Goal: Communication & Community: Answer question/provide support

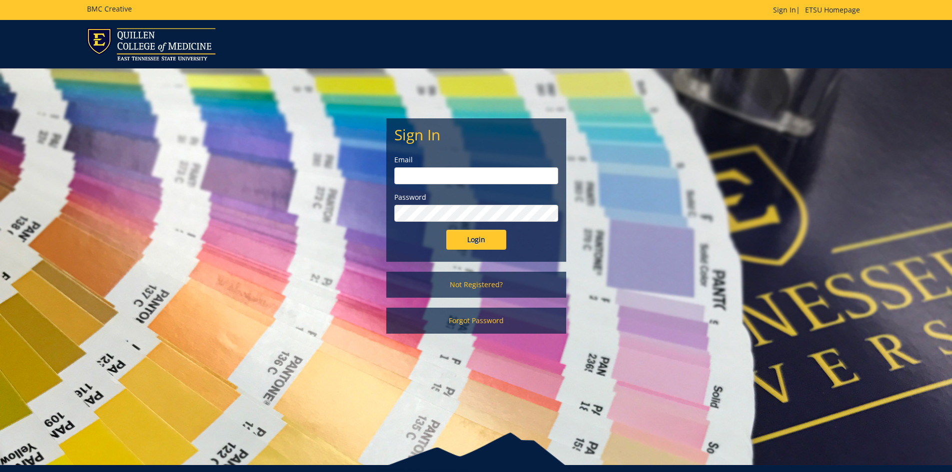
type input "[EMAIL_ADDRESS][DOMAIN_NAME]"
click at [482, 243] on input "Login" at bounding box center [476, 240] width 60 height 20
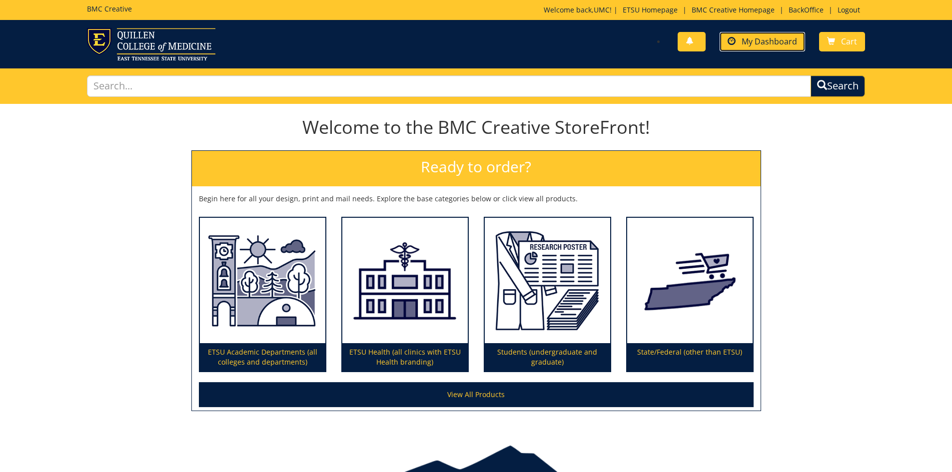
click at [765, 45] on span "My Dashboard" at bounding box center [769, 41] width 55 height 11
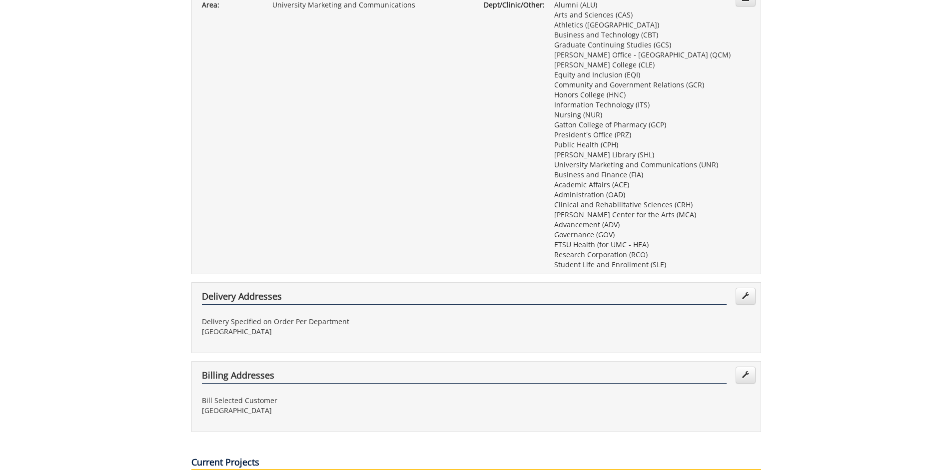
scroll to position [500, 0]
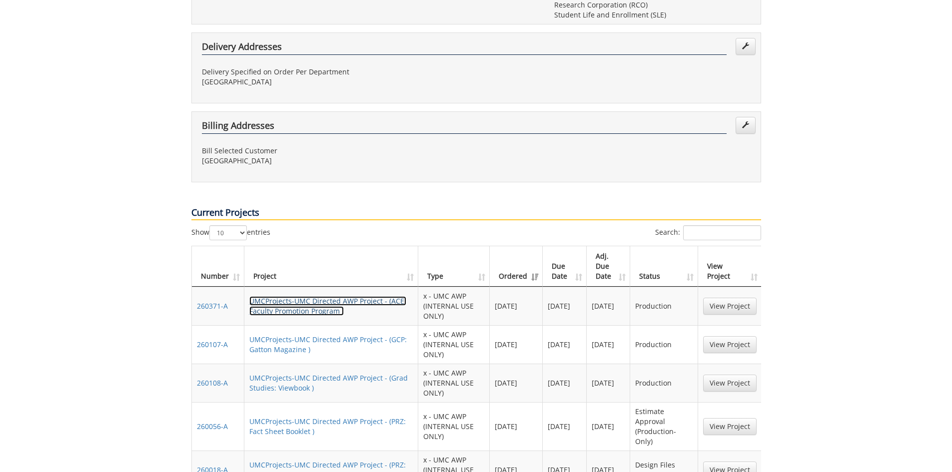
click at [304, 296] on link "UMCProjects-UMC Directed AWP Project - (ACE: Faculty Promotion Program )" at bounding box center [327, 305] width 157 height 19
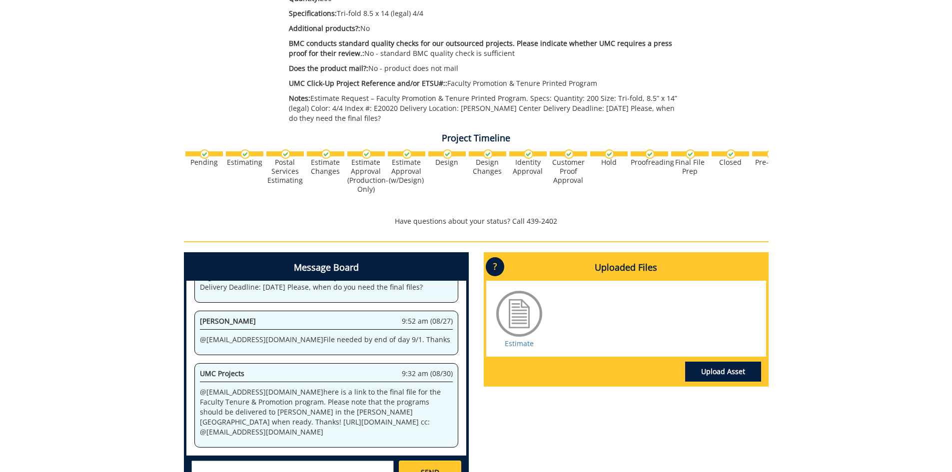
scroll to position [424, 0]
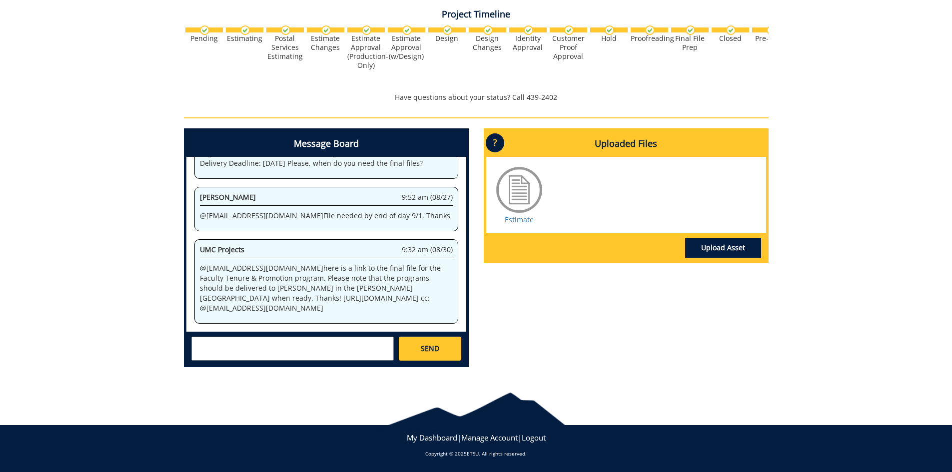
click at [273, 354] on textarea at bounding box center [292, 349] width 202 height 24
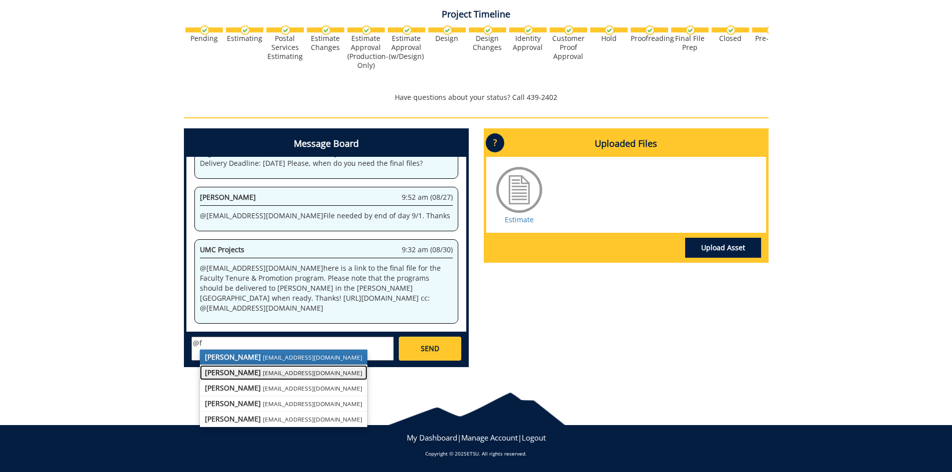
click at [220, 371] on strong "Fred Conley" at bounding box center [233, 372] width 56 height 9
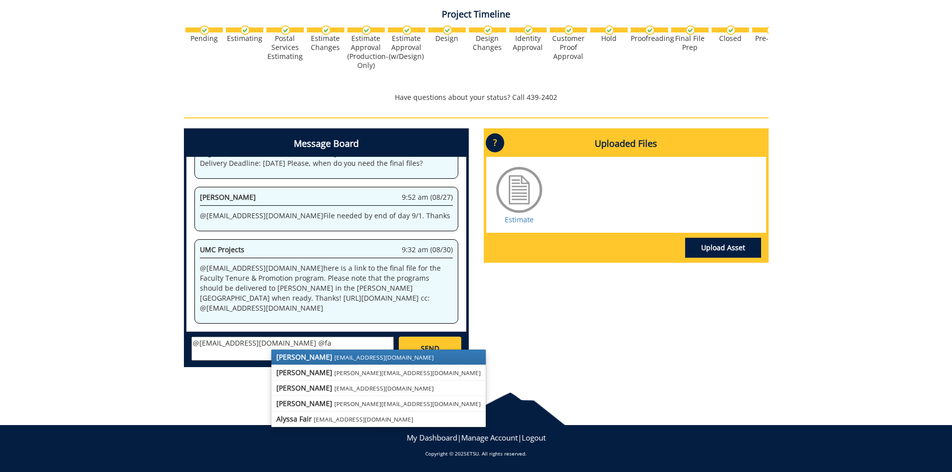
click at [334, 354] on small "fair@mail.etsu.edu" at bounding box center [383, 357] width 99 height 8
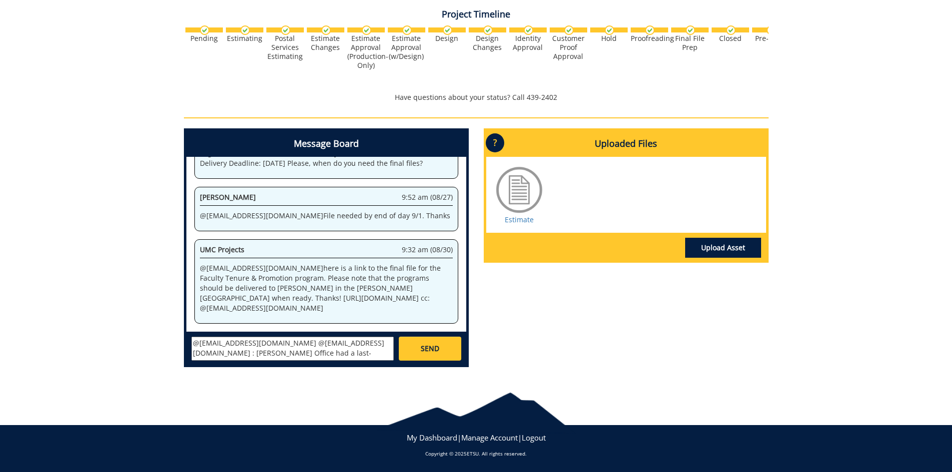
scroll to position [19, 0]
type textarea "@conleyga@etsu.edu @fair@mail.etsu.edu : Provost's Office had a last-minute cha…"
click at [412, 342] on link "SEND" at bounding box center [430, 349] width 62 height 24
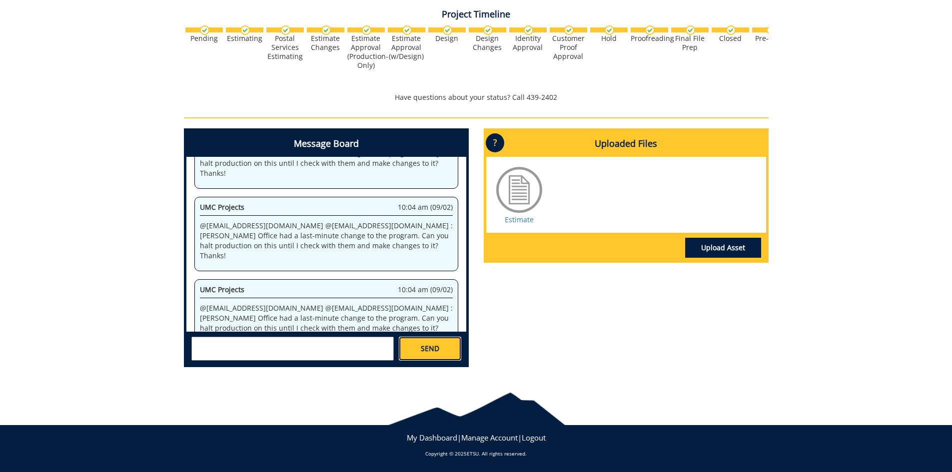
scroll to position [270, 0]
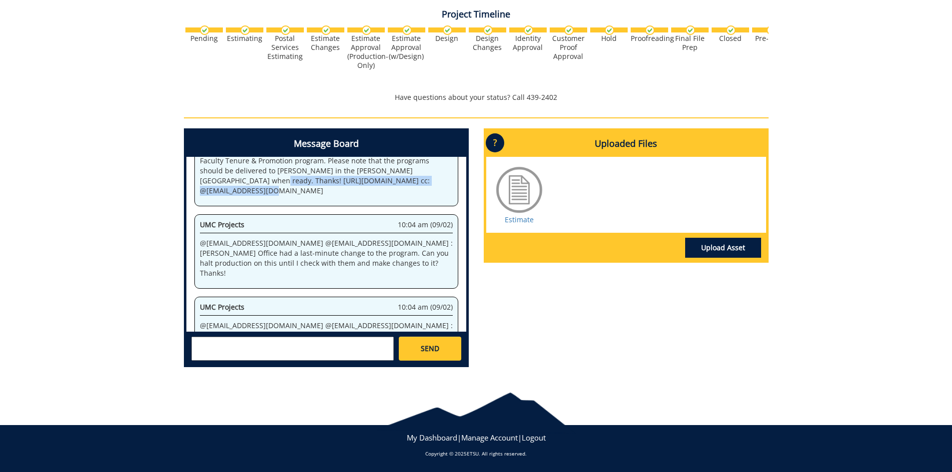
drag, startPoint x: 309, startPoint y: 196, endPoint x: 195, endPoint y: 185, distance: 115.0
click at [195, 185] on div "UMC Projects 9:32 am (08/30) @ conleyga@etsu.edu here is a link to the final fi…" at bounding box center [326, 164] width 264 height 84
copy p "https://etsuur.box.com/s/4pupafucewlyiqcydhuu942aqivuvph1 cc: @ fair@mail.etsu.…"
click at [264, 187] on p "@ conleyga@etsu.edu here is a link to the final file for the Faculty Tenure & P…" at bounding box center [326, 171] width 253 height 50
drag, startPoint x: 295, startPoint y: 192, endPoint x: 254, endPoint y: 190, distance: 40.5
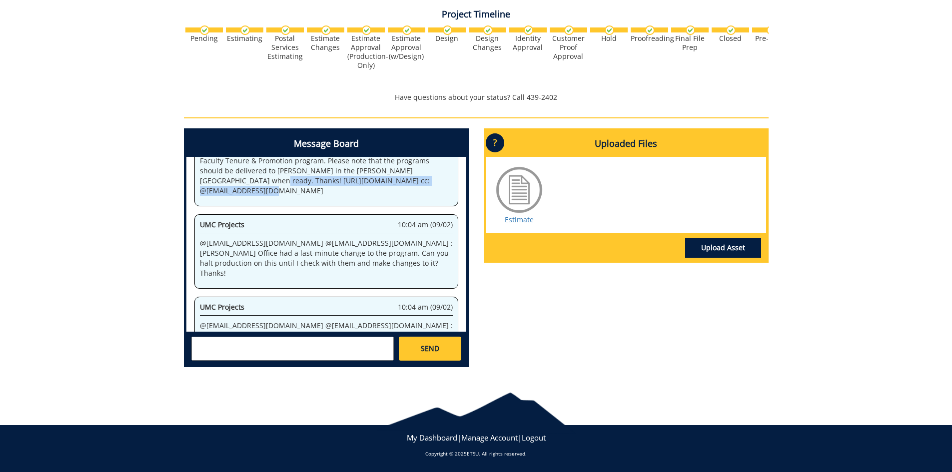
click at [294, 192] on p "@ conleyga@etsu.edu here is a link to the final file for the Faculty Tenure & P…" at bounding box center [326, 171] width 253 height 50
click at [217, 184] on p "@ conleyga@etsu.edu here is a link to the final file for the Faculty Tenure & P…" at bounding box center [326, 171] width 253 height 50
drag, startPoint x: 201, startPoint y: 180, endPoint x: 405, endPoint y: 179, distance: 204.0
click at [405, 179] on p "@ conleyga@etsu.edu here is a link to the final file for the Faculty Tenure & P…" at bounding box center [326, 171] width 253 height 50
copy p "https://etsuur.box.com/s/4pupafucewlyiqcydhuu942aqivuvph1"
